Goal: Navigation & Orientation: Find specific page/section

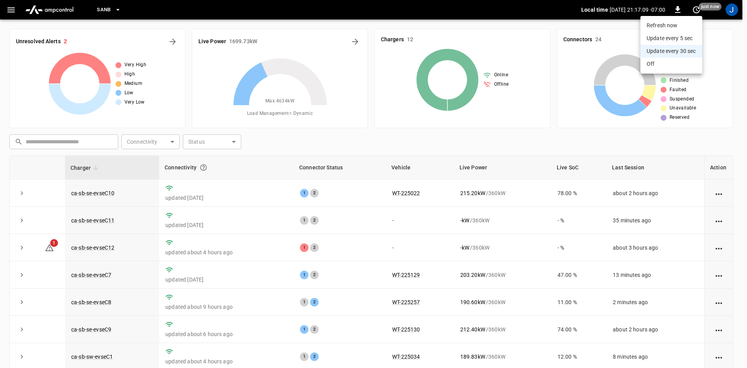
click at [83, 246] on div at bounding box center [373, 184] width 747 height 368
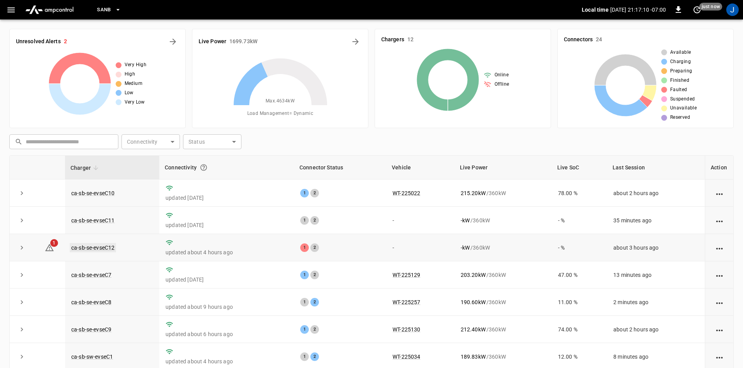
click at [83, 247] on link "ca-sb-se-evseC12" at bounding box center [93, 247] width 46 height 9
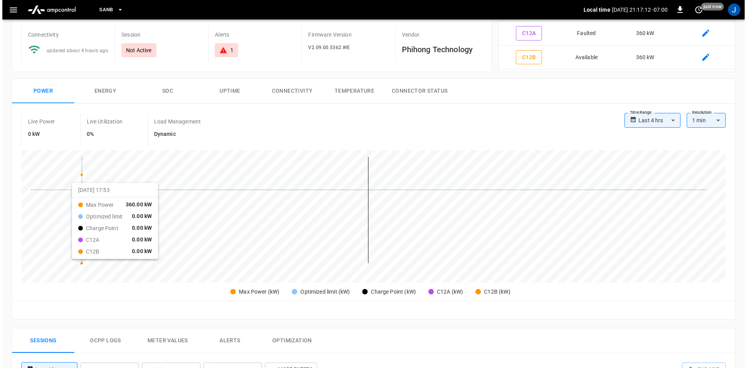
scroll to position [156, 0]
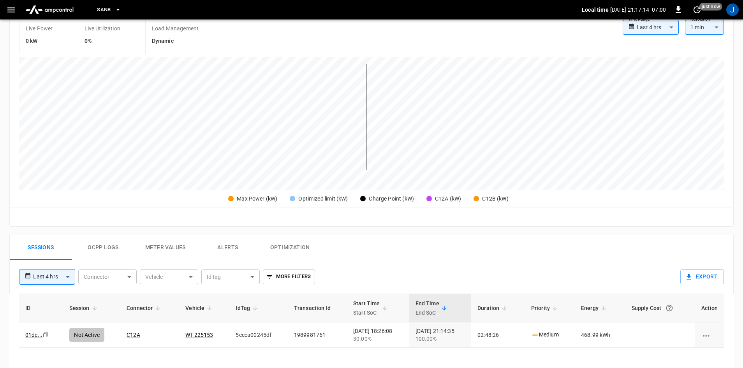
click at [10, 4] on button "button" at bounding box center [11, 10] width 16 height 14
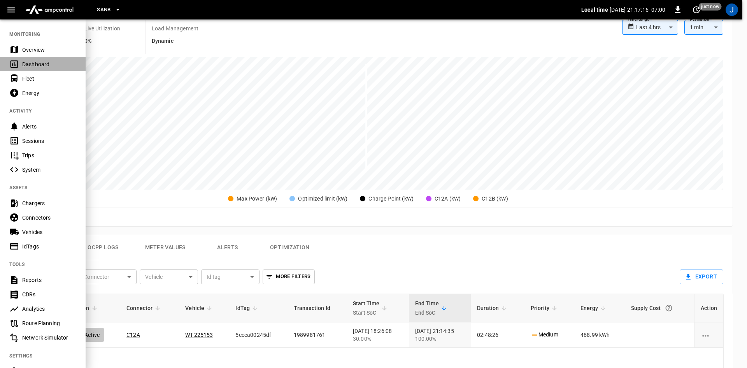
click at [13, 67] on icon at bounding box center [15, 63] width 8 height 7
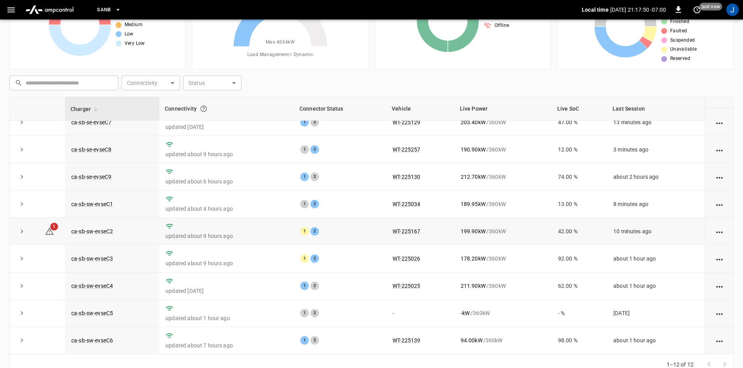
scroll to position [75, 0]
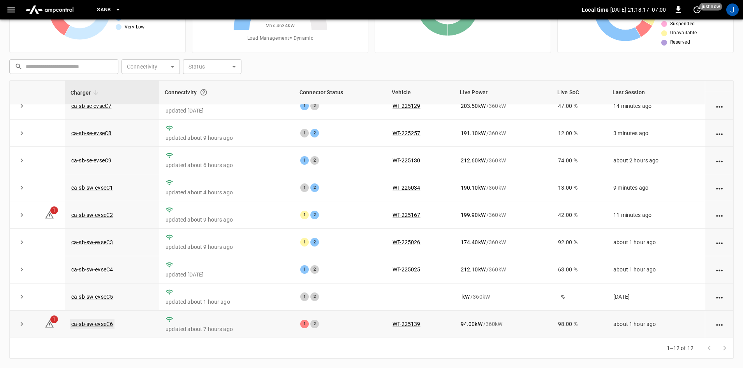
click at [90, 326] on link "ca-sb-sw-evseC6" at bounding box center [92, 323] width 45 height 9
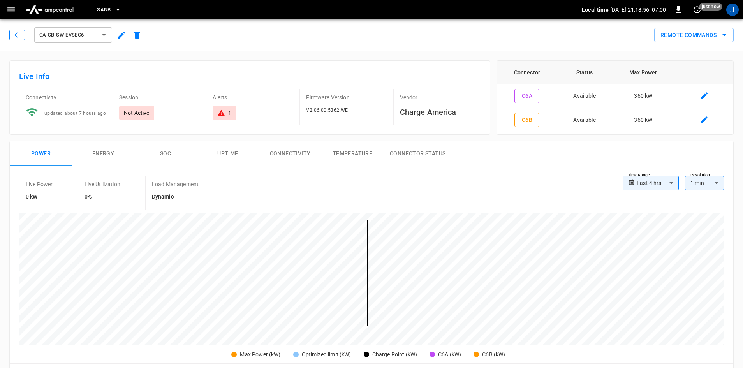
click at [22, 33] on button "button" at bounding box center [17, 35] width 16 height 11
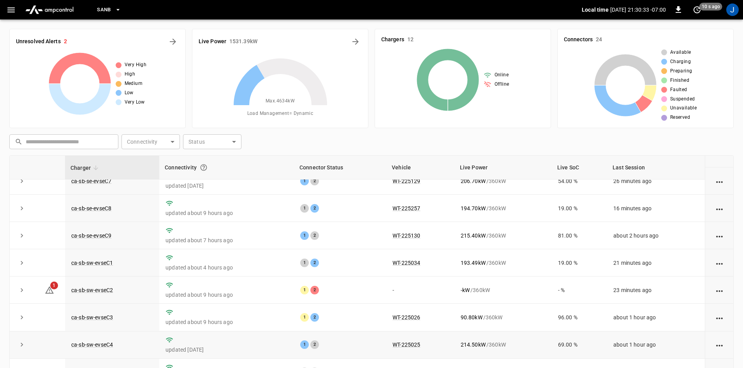
scroll to position [98, 0]
click at [99, 287] on link "ca-sb-sw-evseC2" at bounding box center [92, 289] width 45 height 9
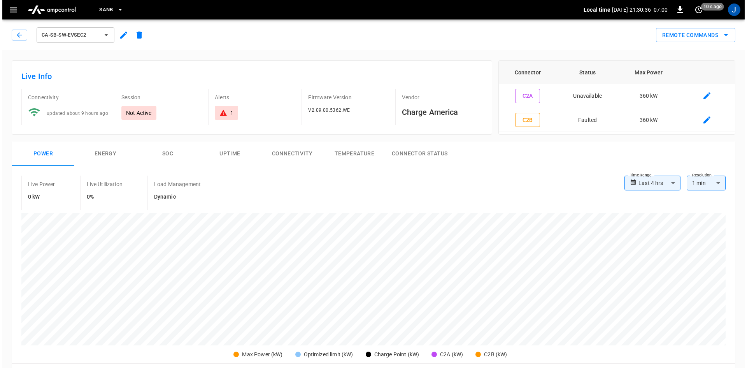
scroll to position [233, 0]
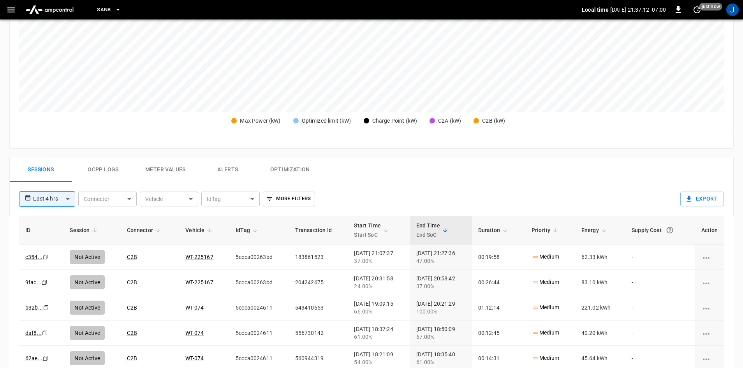
click at [6, 12] on icon "button" at bounding box center [11, 10] width 10 height 10
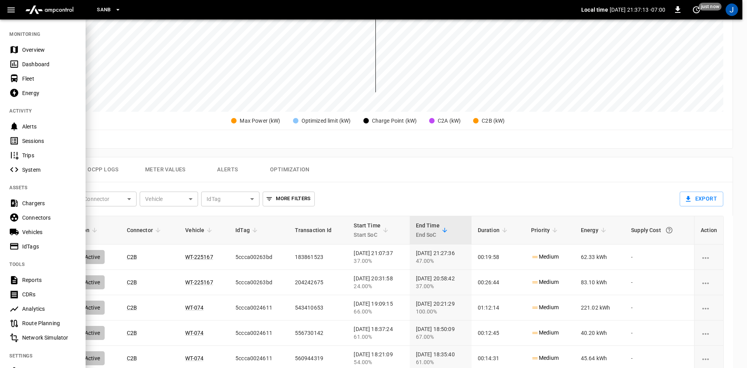
click at [20, 68] on div "Dashboard" at bounding box center [43, 64] width 86 height 14
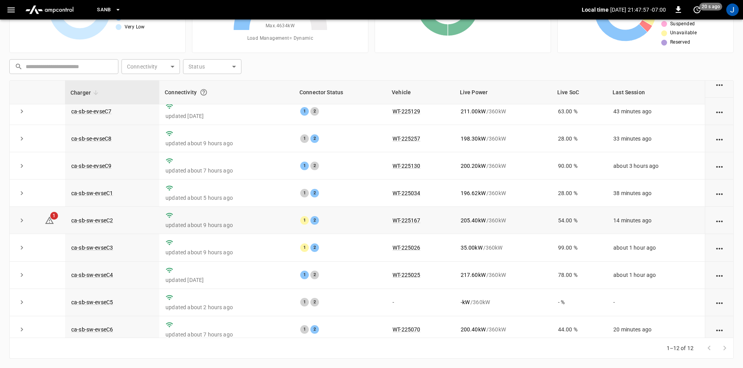
scroll to position [98, 0]
